Goal: Browse casually

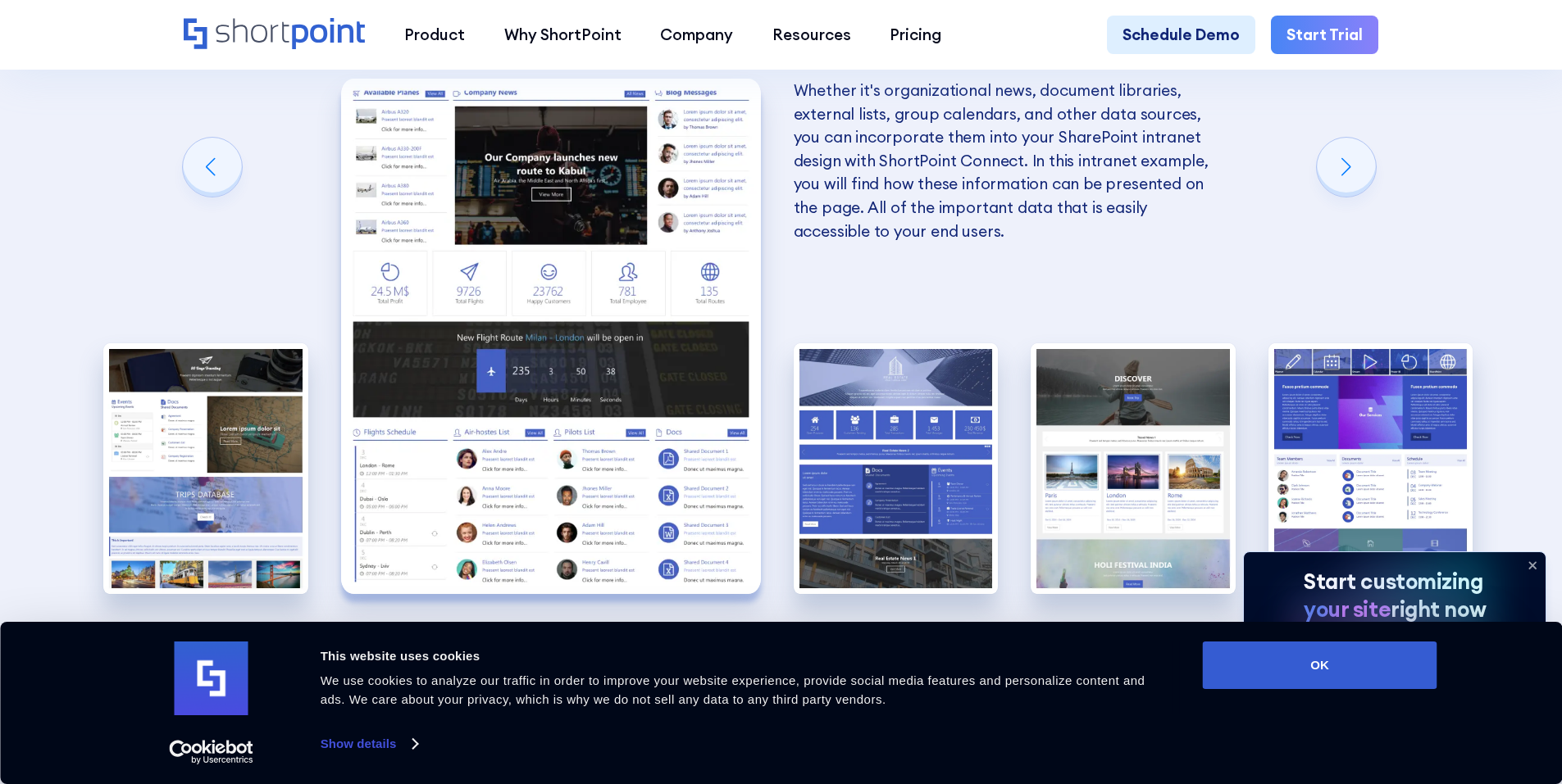
scroll to position [3190, 0]
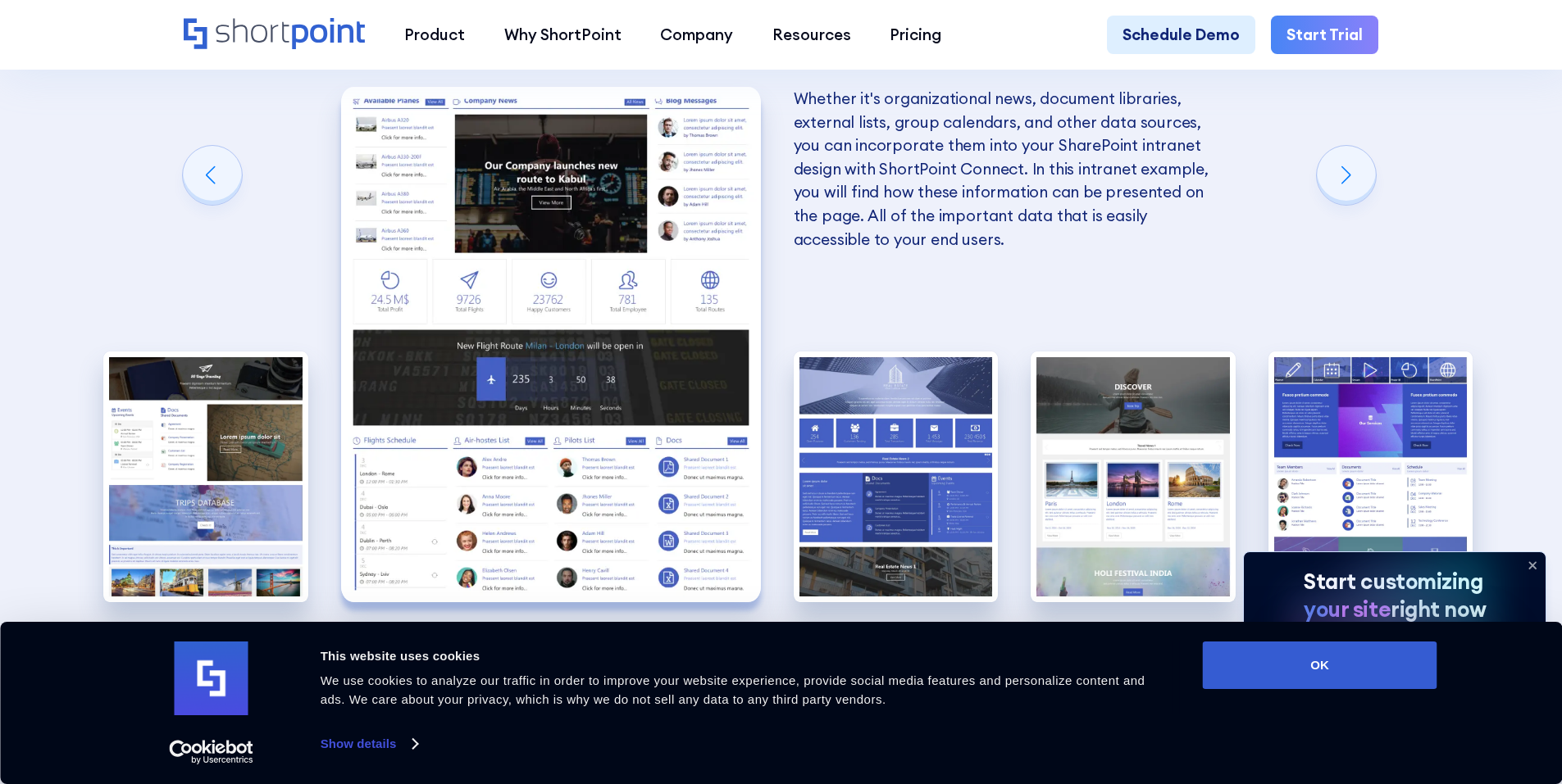
click at [585, 392] on img "2 / 5" at bounding box center [550, 344] width 420 height 515
click at [1321, 665] on button "OK" at bounding box center [1319, 666] width 234 height 48
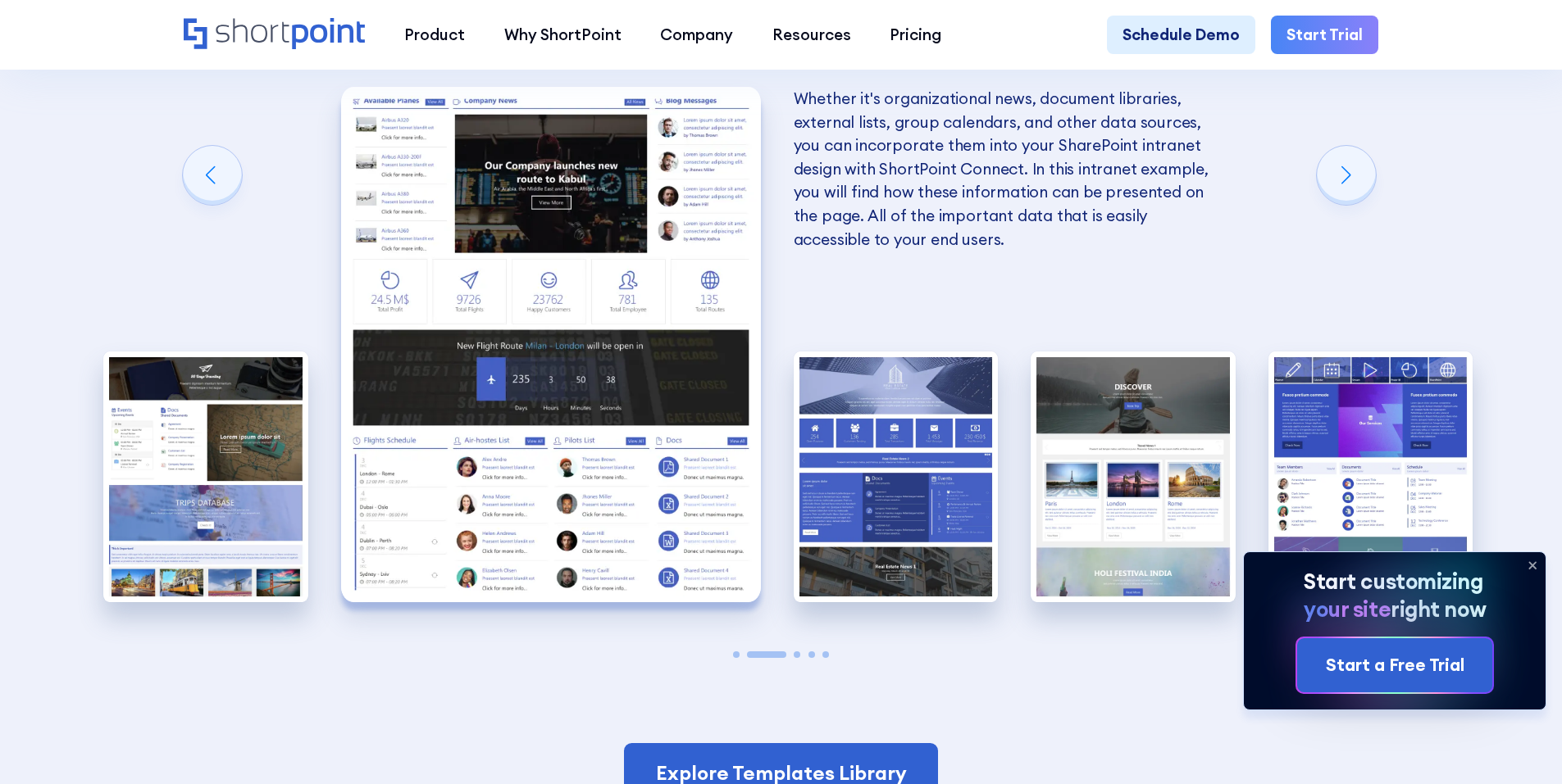
scroll to position [0, 0]
click at [1536, 562] on icon at bounding box center [1532, 565] width 7 height 7
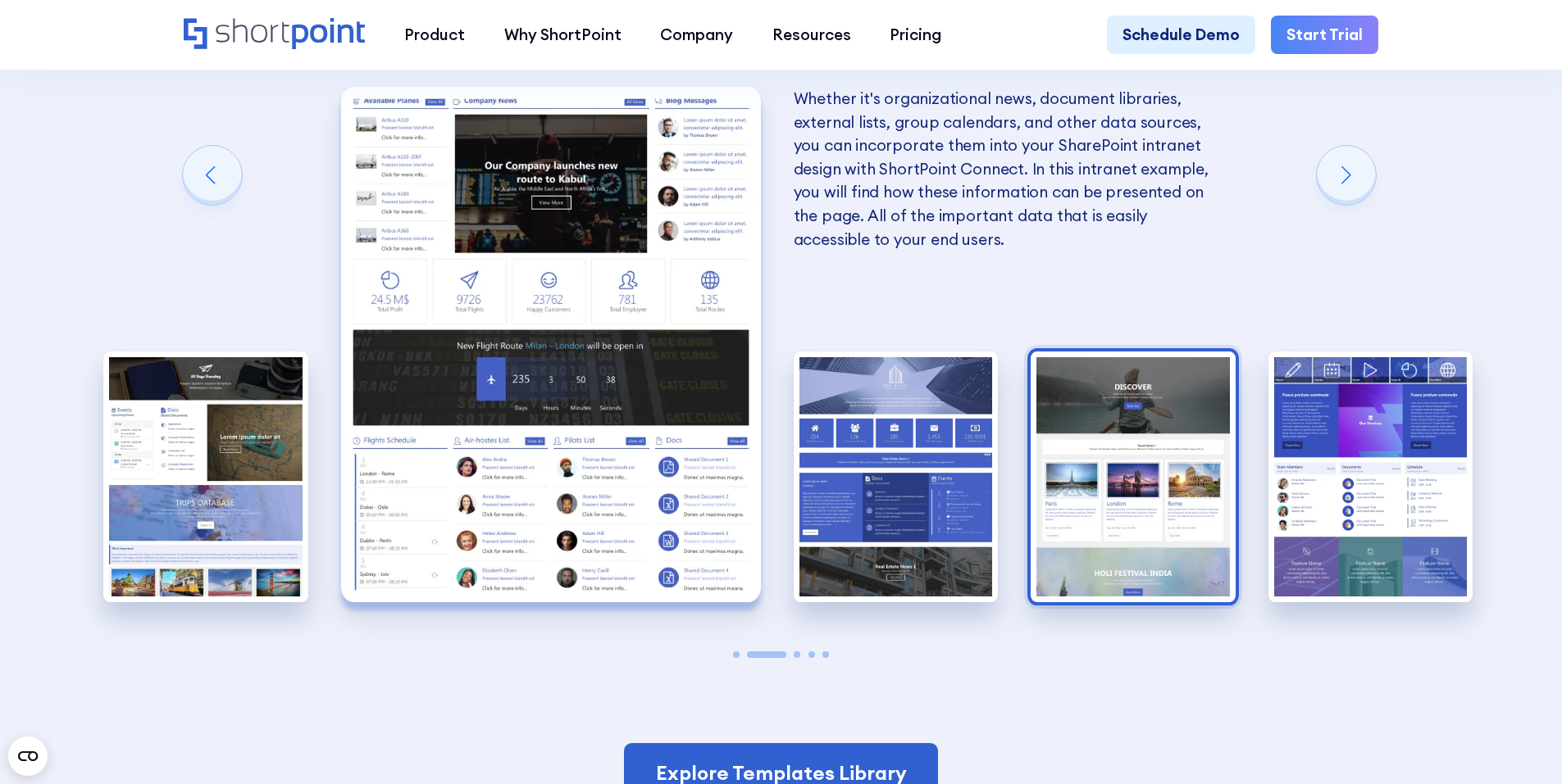
click at [1092, 497] on img "4 / 5" at bounding box center [1133, 477] width 205 height 251
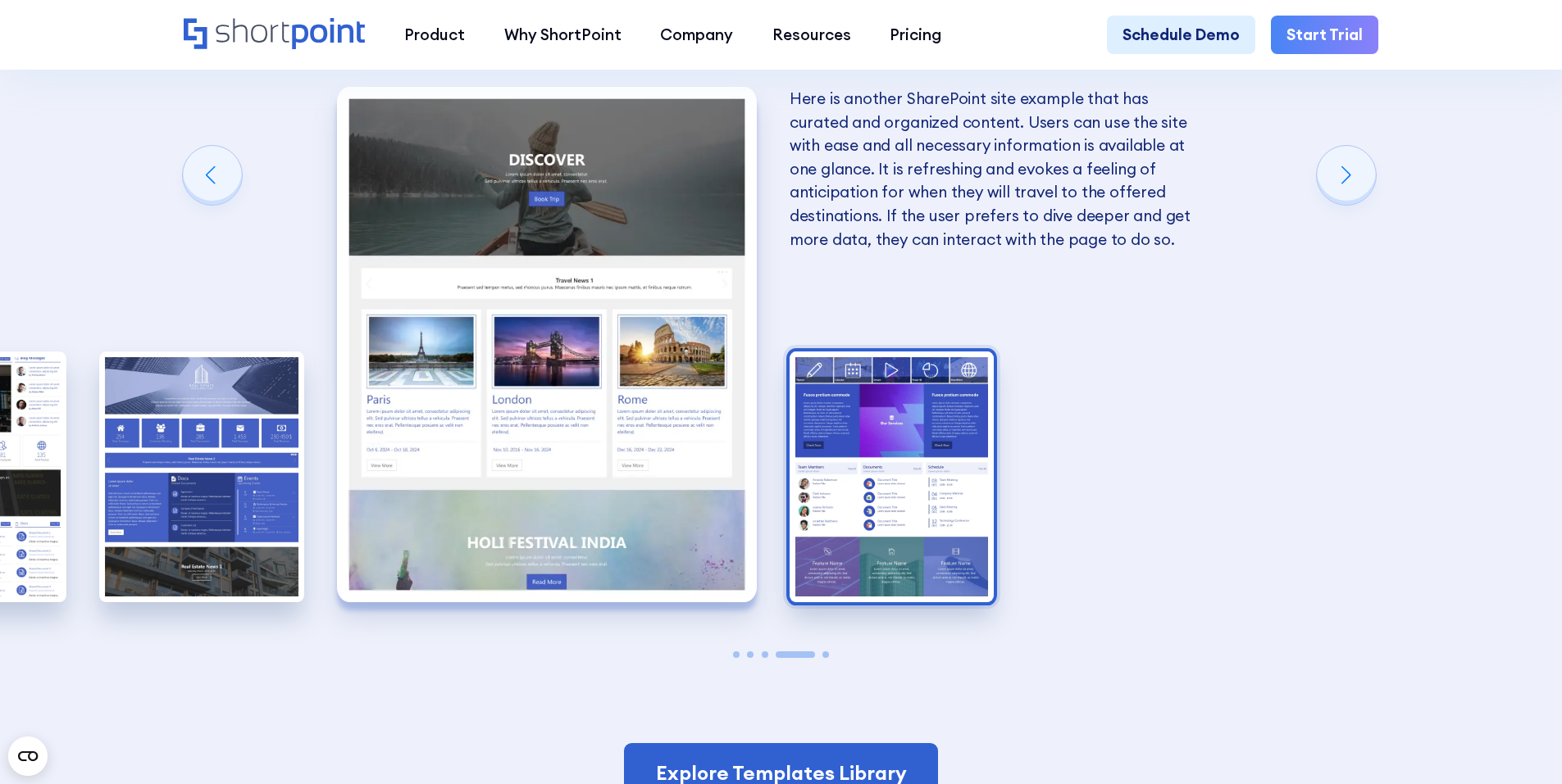
click at [883, 481] on img "5 / 5" at bounding box center [892, 477] width 205 height 251
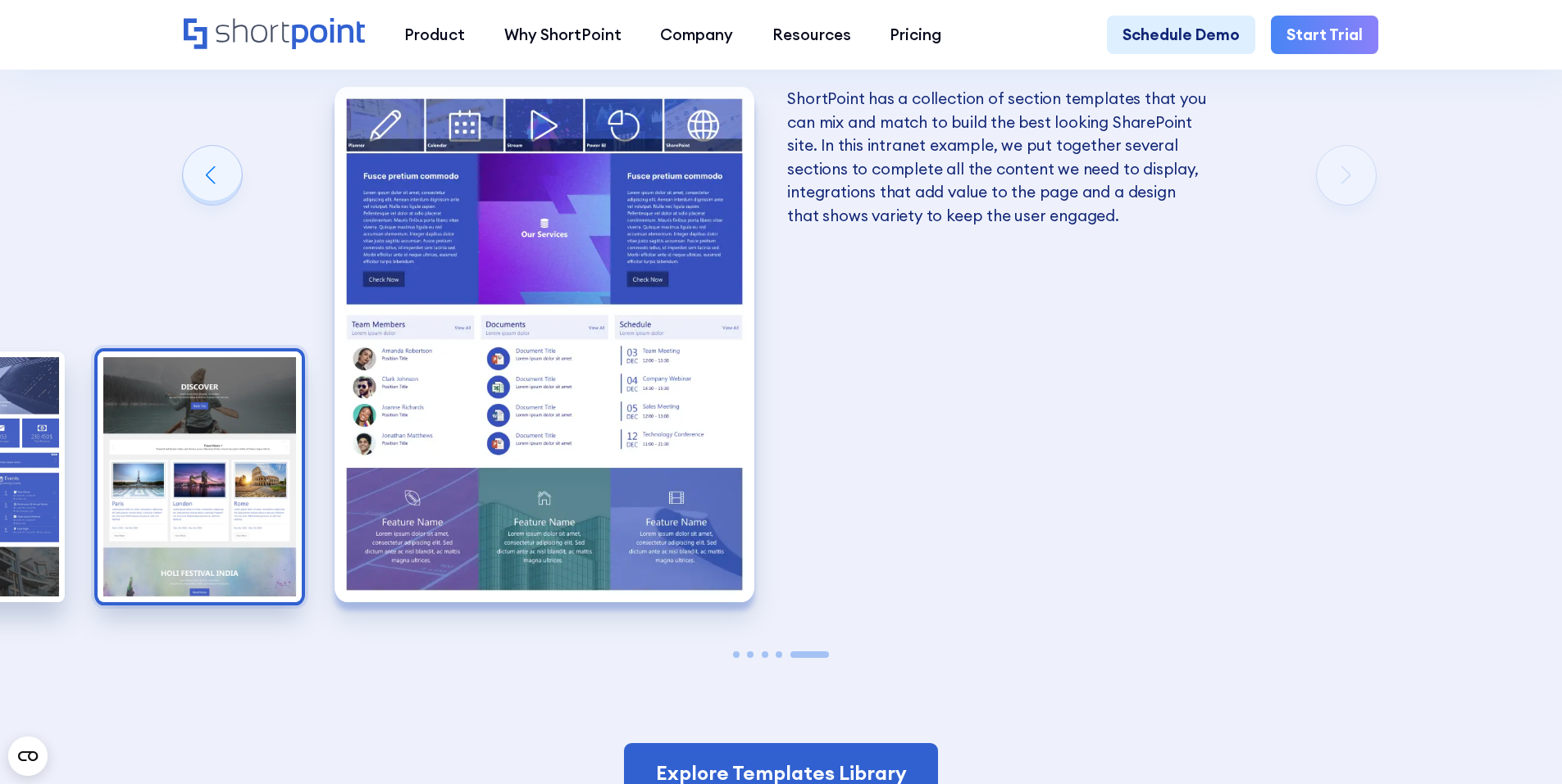
click at [241, 460] on img "4 / 5" at bounding box center [200, 477] width 205 height 251
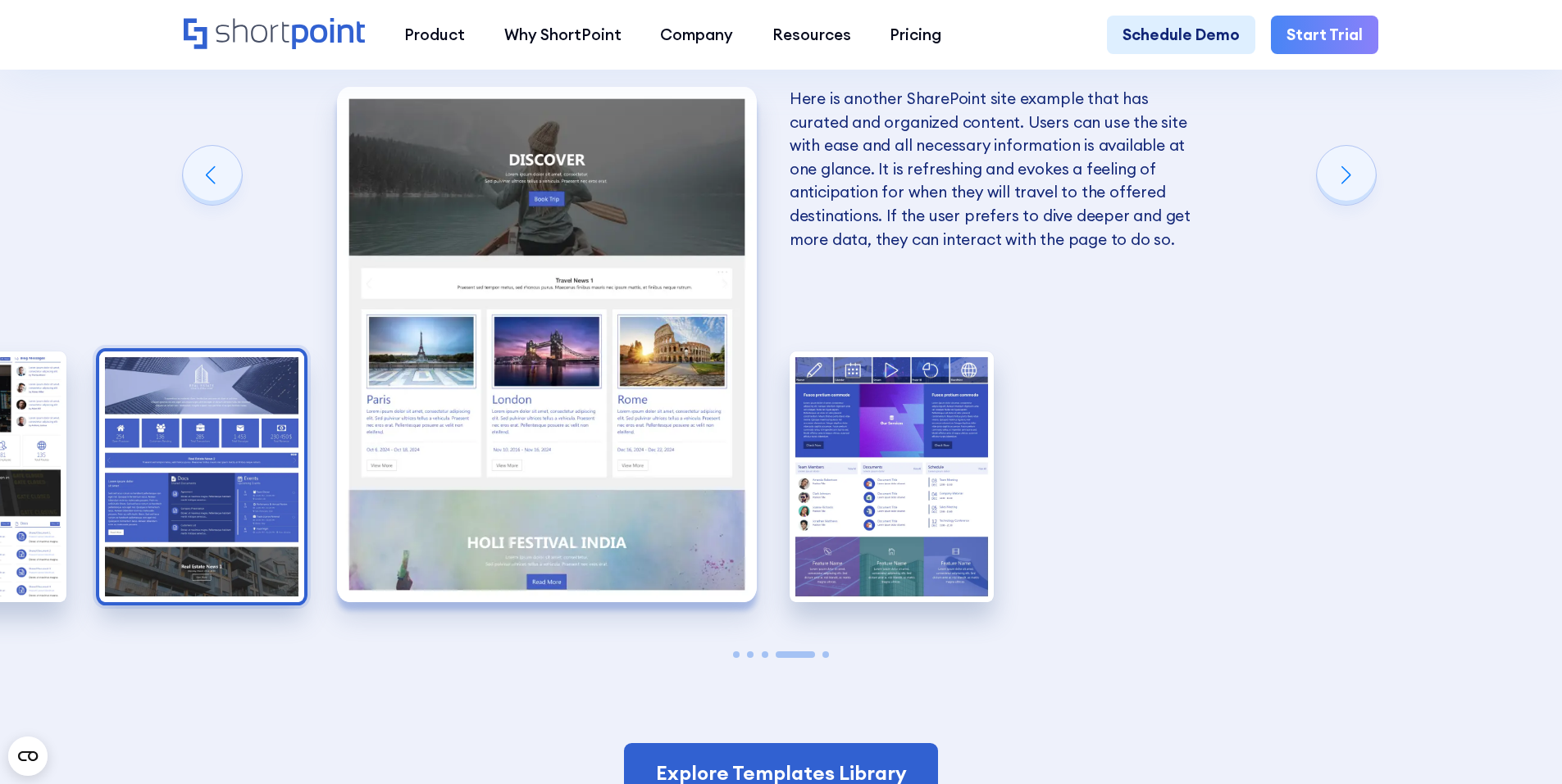
click at [161, 457] on img "3 / 5" at bounding box center [201, 477] width 205 height 251
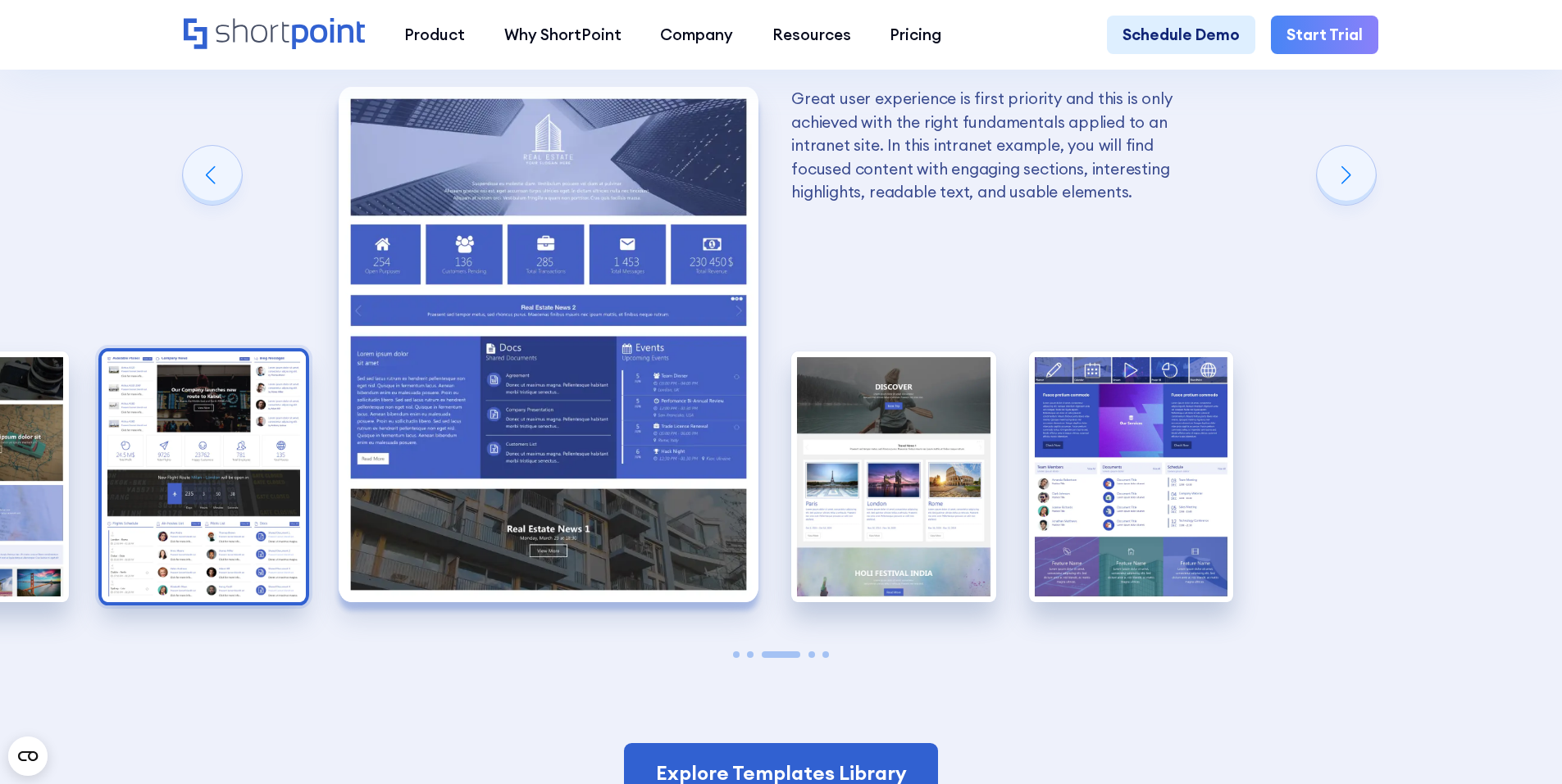
click at [141, 465] on img "2 / 5" at bounding box center [204, 477] width 205 height 251
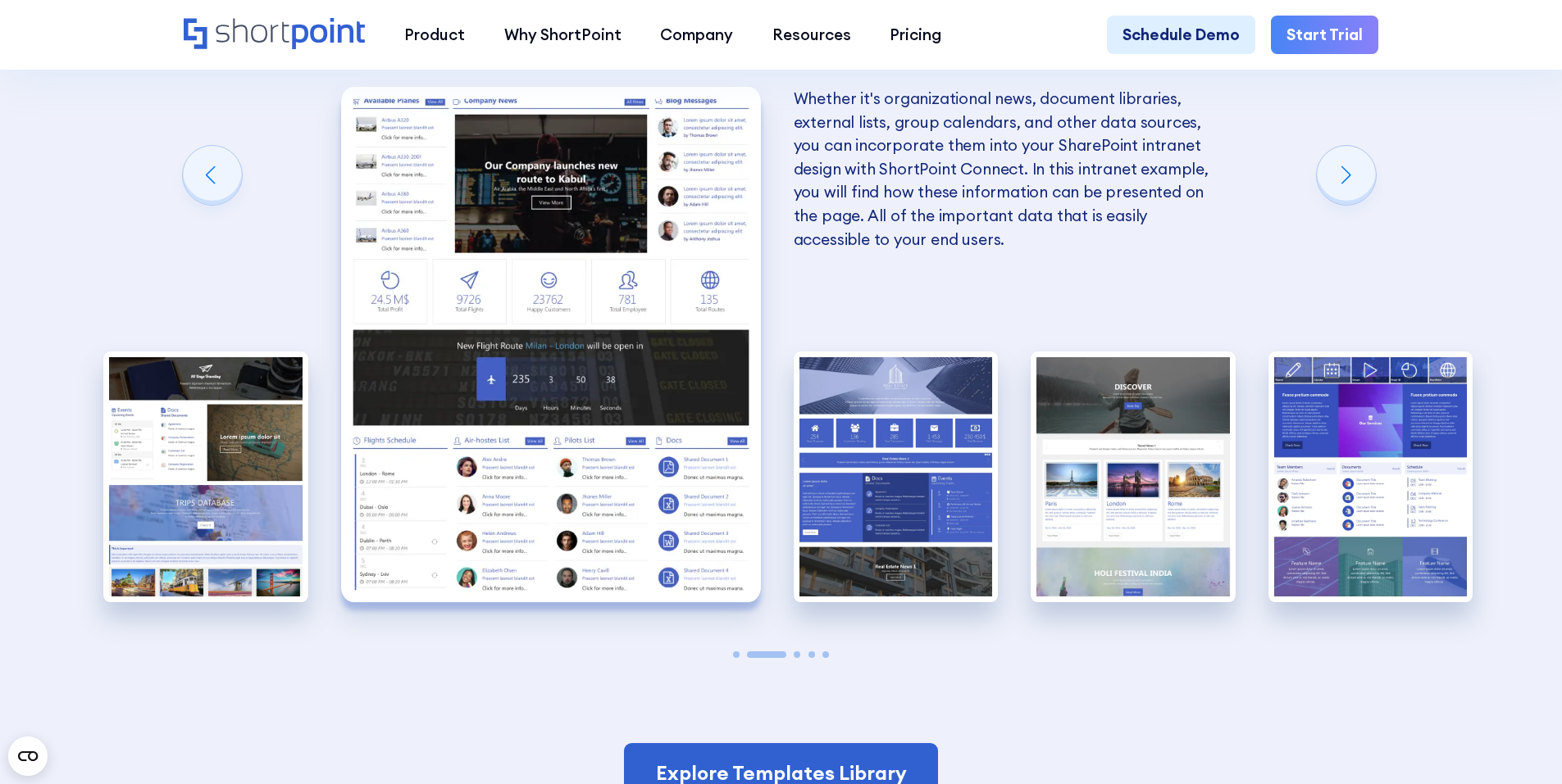
click at [141, 465] on img "1 / 5" at bounding box center [205, 477] width 205 height 251
